Goal: Task Accomplishment & Management: Use online tool/utility

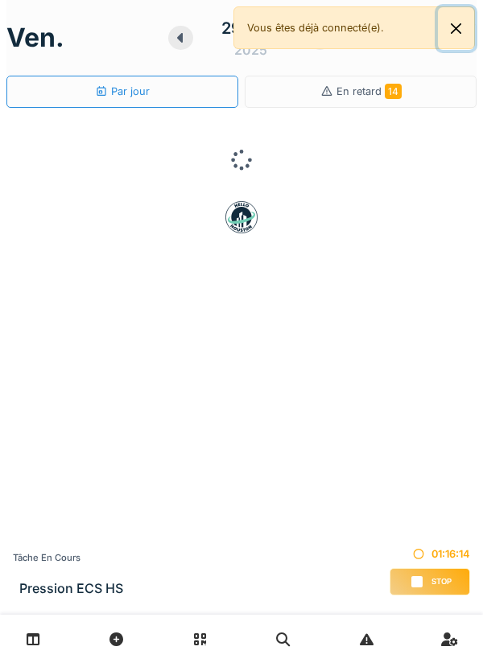
click at [471, 12] on button "Close" at bounding box center [456, 28] width 36 height 43
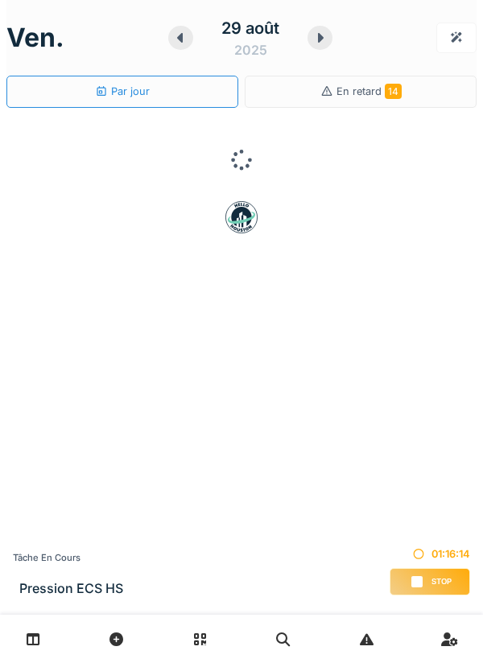
click at [474, 41] on div at bounding box center [456, 38] width 40 height 30
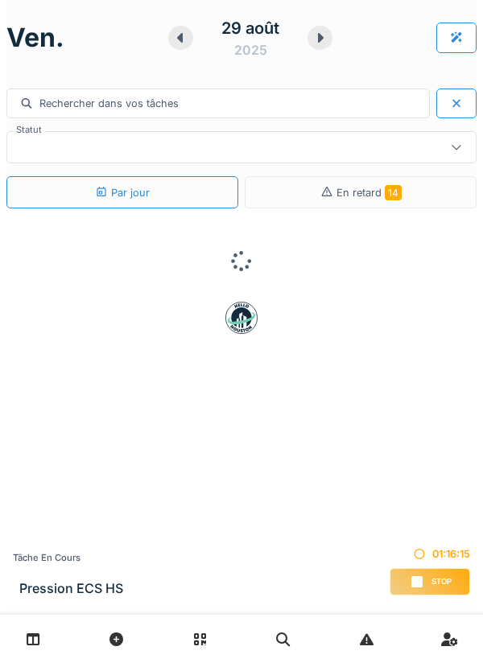
click at [468, 40] on div at bounding box center [456, 38] width 40 height 30
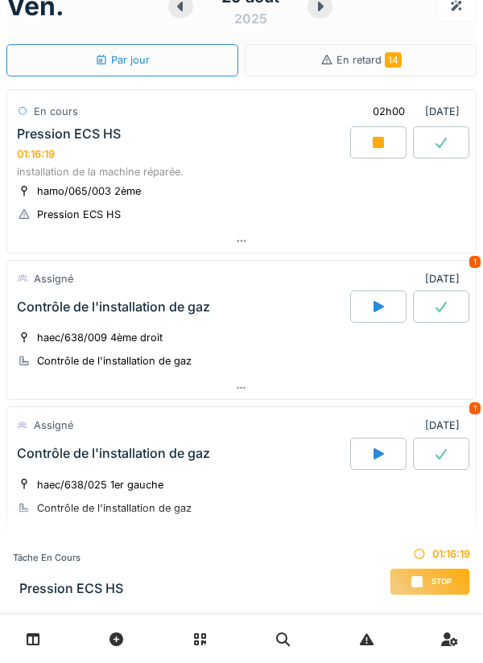
click at [366, 164] on div "installation de la machine réparée." at bounding box center [241, 171] width 449 height 15
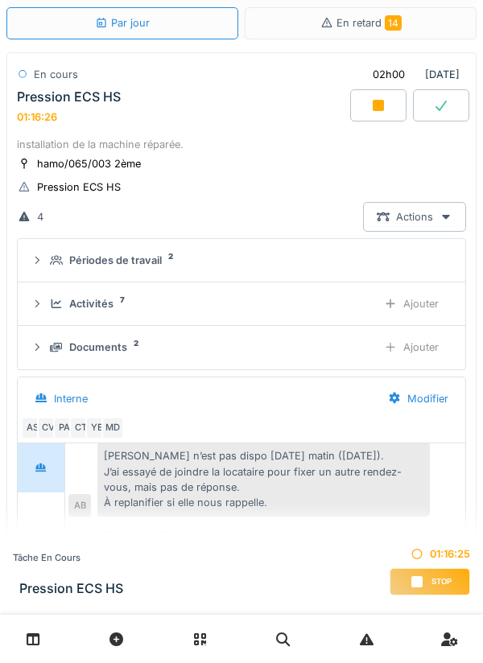
scroll to position [42, 0]
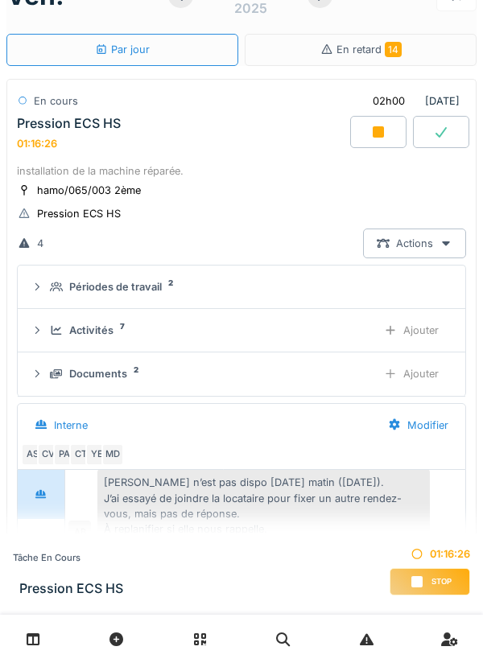
click at [373, 146] on div at bounding box center [378, 132] width 56 height 32
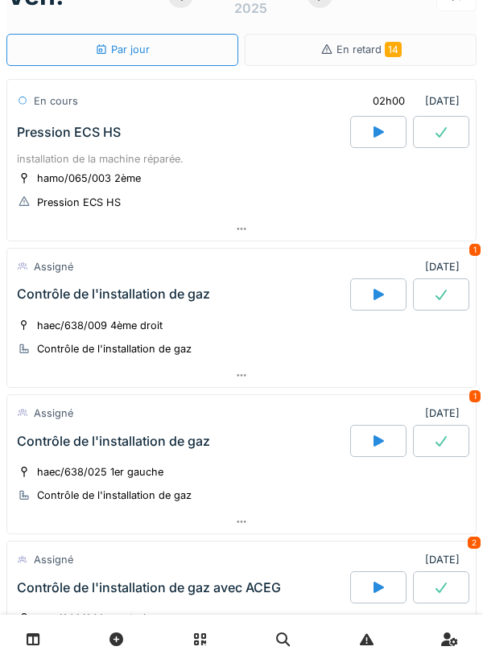
click at [272, 237] on div at bounding box center [241, 228] width 469 height 23
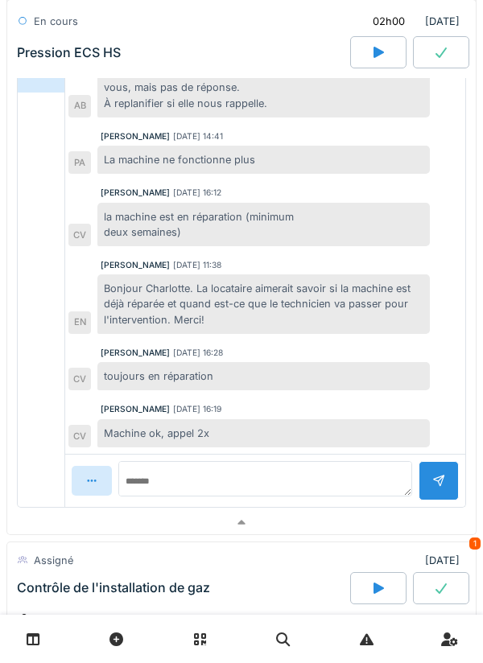
scroll to position [468, 0]
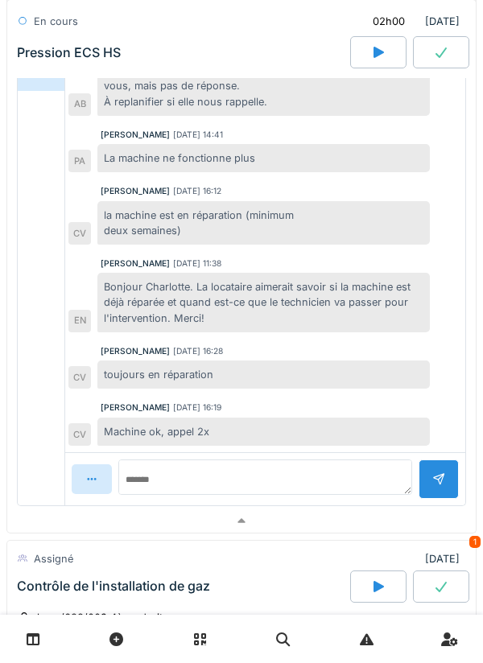
click at [253, 522] on div at bounding box center [241, 521] width 469 height 23
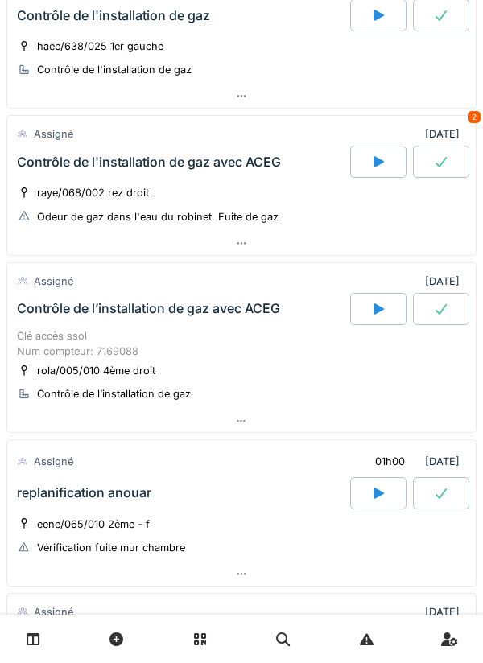
scroll to position [458, 0]
